Goal: Task Accomplishment & Management: Complete application form

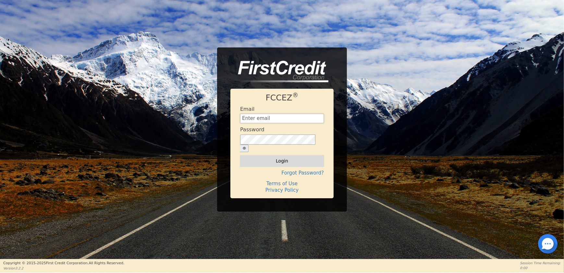
type input "[EMAIL_ADDRESS][DOMAIN_NAME]"
click at [240, 155] on button "Login" at bounding box center [282, 160] width 84 height 11
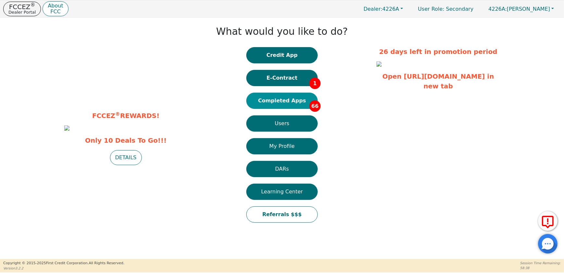
click at [288, 100] on button "Completed Apps 66" at bounding box center [281, 101] width 71 height 16
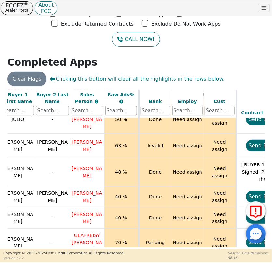
scroll to position [1331, 119]
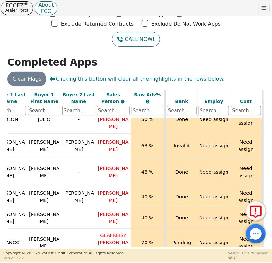
drag, startPoint x: 115, startPoint y: 244, endPoint x: 97, endPoint y: 244, distance: 18.5
click at [97, 244] on div "ALL VALUES ON THIS PAGE ARE UPDATED IN REAL TIME VERIFICATION STATUS Do Not Wor…" at bounding box center [136, 169] width 262 height 159
drag, startPoint x: 74, startPoint y: 240, endPoint x: 55, endPoint y: 240, distance: 19.2
click at [55, 240] on div "ALL VALUES ON THIS PAGE ARE UPDATED IN REAL TIME VERIFICATION STATUS Do Not Wor…" at bounding box center [135, 168] width 257 height 157
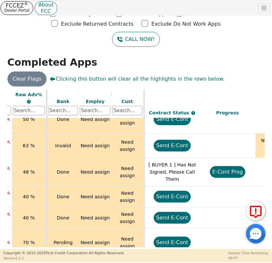
scroll to position [1331, 218]
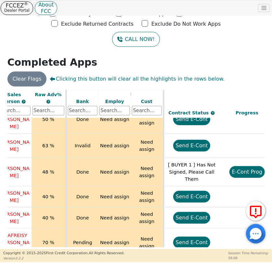
click at [195, 261] on button "Send E-Cont" at bounding box center [191, 267] width 37 height 12
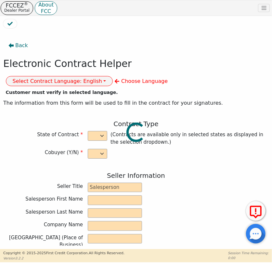
select select "n"
type input "CREDIT ANALYST"
type input "WLSON"
type input "TAVERAS"
type input "DIAMOND PERFECT. DBA AQUAFEEL"
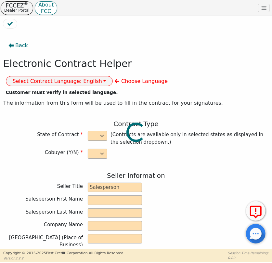
type input "230 CAPCOM AVE STE 103"
type input "WAKE FOREST"
select select "NC"
type input "27587"
type input "YEFRI"
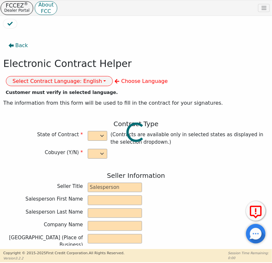
type input "AGUASVIVA"
type input "154 OAKLAND AVE APT3"
type input "METHUEN"
select select "MA"
type input "01844"
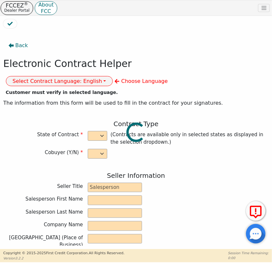
type input "2025-09-05"
type input "10.99"
type input "2025-10-03"
type input "72"
type input "0"
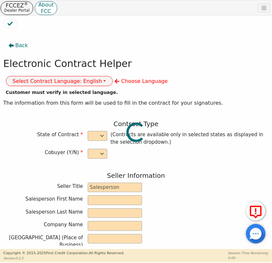
type input "2990.00"
type input "0.00"
type input "2990.00"
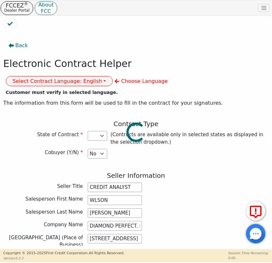
select select "MA"
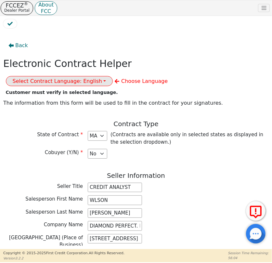
click at [113, 76] on button "Select Contract Language: English" at bounding box center [59, 81] width 107 height 10
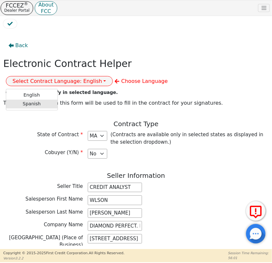
click at [57, 100] on link "Spanish" at bounding box center [31, 104] width 51 height 9
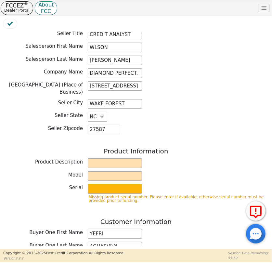
scroll to position [206, 0]
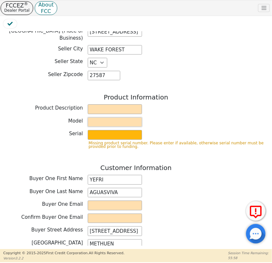
click at [107, 117] on input "text" at bounding box center [115, 122] width 54 height 10
type input "AQUAFEEL"
click at [105, 131] on input "text" at bounding box center [115, 135] width 54 height 10
type input "W525"
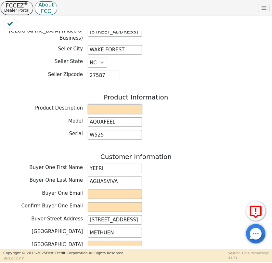
click at [109, 104] on input "text" at bounding box center [115, 109] width 54 height 10
type input "REVERSE OSMOSIS"
click at [220, 153] on h3 "Customer Information" at bounding box center [135, 157] width 265 height 8
click at [134, 189] on input "email" at bounding box center [115, 194] width 54 height 10
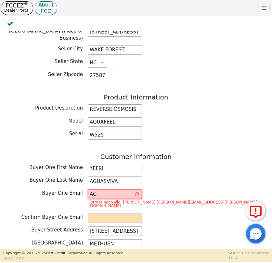
type input "A"
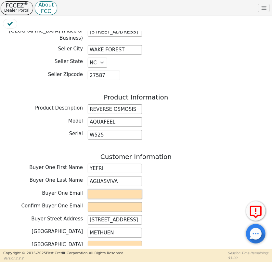
paste input "Aguayefri@gmail.com"
type input "Aguayefri@gmail.com"
click at [127, 203] on input "email" at bounding box center [115, 207] width 54 height 10
paste input "Aguayefri@gmail.com"
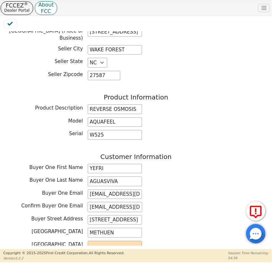
type input "Aguayefri@gmail.com"
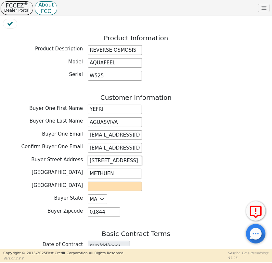
scroll to position [0, 3]
drag, startPoint x: 88, startPoint y: 156, endPoint x: 143, endPoint y: 156, distance: 54.9
click at [143, 156] on div "Buyer Street Address 154 OAKLAND AVE APT3" at bounding box center [135, 161] width 265 height 10
drag, startPoint x: 121, startPoint y: 169, endPoint x: 81, endPoint y: 169, distance: 40.6
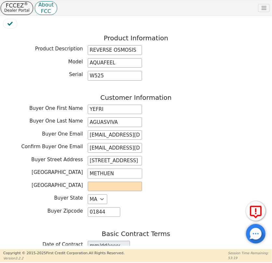
click at [81, 169] on div "Buyer City METHUEN" at bounding box center [135, 174] width 265 height 10
click at [101, 181] on input "text" at bounding box center [115, 186] width 54 height 10
type input "ESSEX"
click at [191, 200] on div "Customer Information Buyer One First Name YEFRI Buyer One Last Name AGUASVIVA B…" at bounding box center [135, 157] width 265 height 127
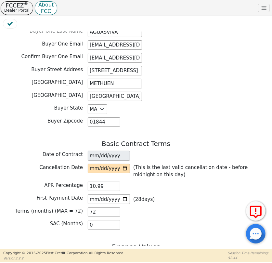
scroll to position [383, 0]
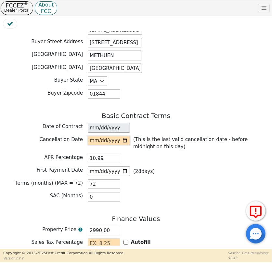
click at [124, 136] on input "date" at bounding box center [109, 141] width 42 height 10
type input "2025-09-10"
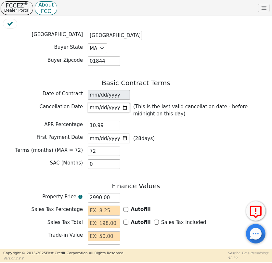
scroll to position [443, 0]
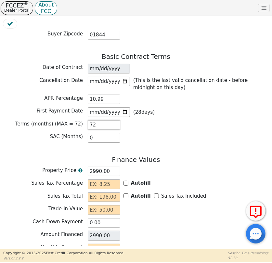
drag, startPoint x: 107, startPoint y: 119, endPoint x: 62, endPoint y: 131, distance: 47.0
click at [65, 129] on div "Basic Contract Terms Date of Contract 2025-09-05 Cancellation Date 2025-09-10 (…" at bounding box center [135, 99] width 265 height 93
type input "6"
type input "0.00"
click at [143, 133] on div "SAC (Months) 0" at bounding box center [135, 138] width 265 height 10
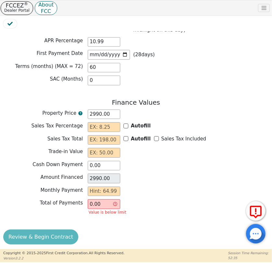
scroll to position [503, 0]
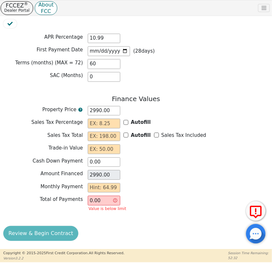
drag, startPoint x: 100, startPoint y: 58, endPoint x: 69, endPoint y: 65, distance: 32.5
click at [79, 63] on div "Terms (months) (MAX = 72) 60" at bounding box center [135, 64] width 265 height 10
type input "7"
type input "60"
click at [185, 106] on div "Property Price 2990.00" at bounding box center [135, 111] width 265 height 10
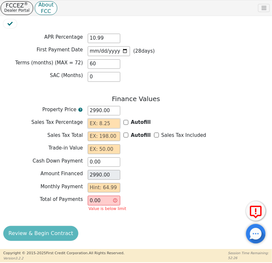
click at [102, 119] on input "text" at bounding box center [104, 124] width 32 height 10
type input "0.00"
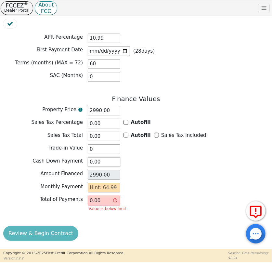
type input "0.00"
click at [110, 183] on input "text" at bounding box center [104, 188] width 32 height 10
type input "6"
type input "360.00"
type input "64"
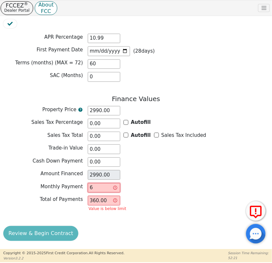
type input "3840.00"
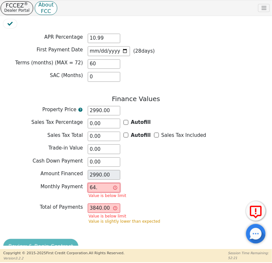
type input "64.9"
type input "3894.00"
type input "64.99"
type input "3899.40"
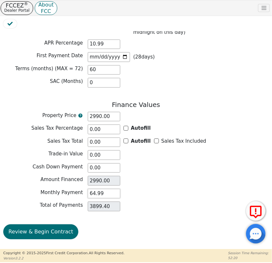
scroll to position [496, 0]
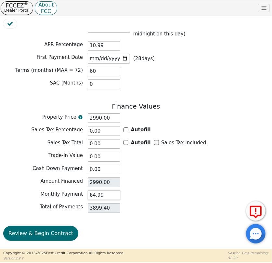
type input "64.99"
click at [164, 177] on div "Amount Financed 2990.00" at bounding box center [135, 182] width 265 height 10
click at [40, 228] on button "Review & Begin Contract" at bounding box center [40, 233] width 75 height 15
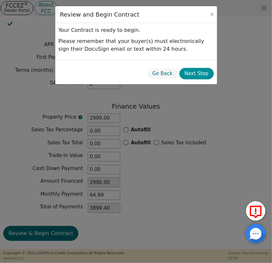
click at [198, 75] on button "Next Step" at bounding box center [196, 73] width 34 height 11
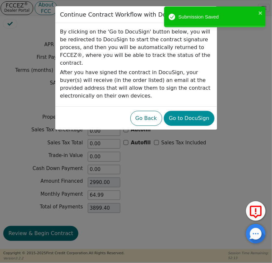
click at [196, 111] on button "Go to DocuSign" at bounding box center [189, 118] width 51 height 15
